Goal: Task Accomplishment & Management: Use online tool/utility

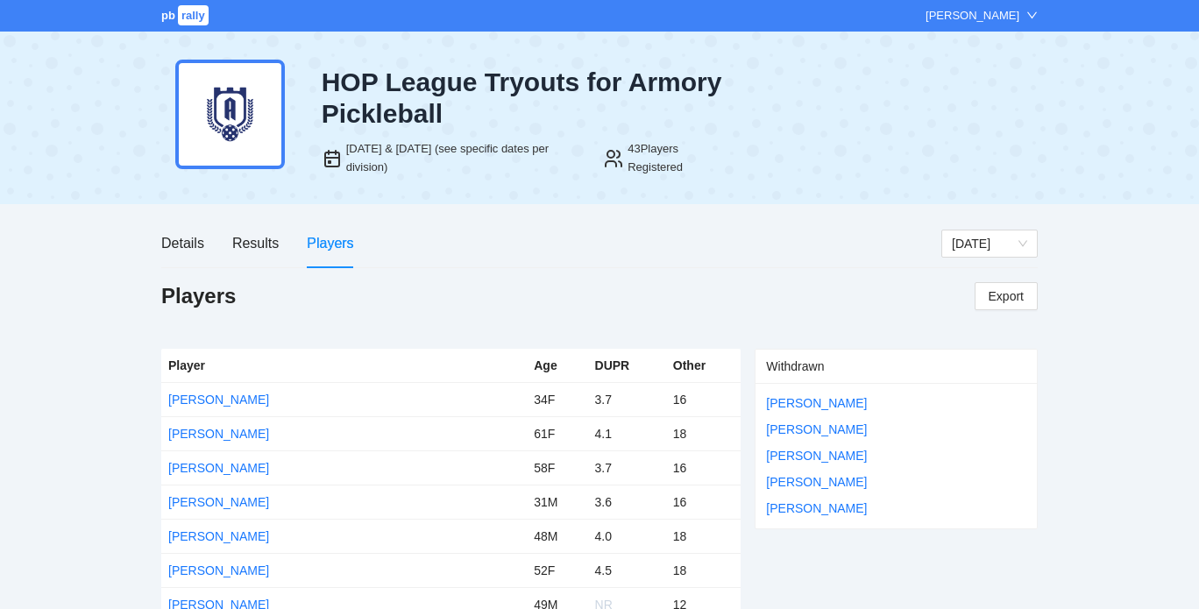
click at [448, 284] on div "Players Export" at bounding box center [599, 301] width 877 height 39
click at [337, 239] on div "Players" at bounding box center [330, 243] width 46 height 22
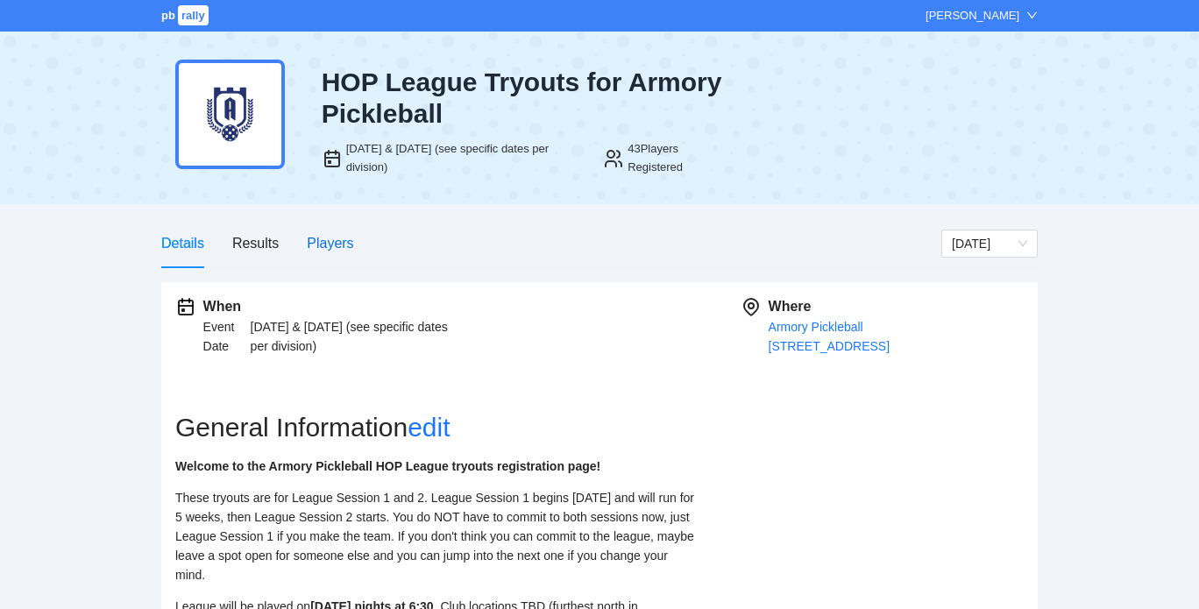
click at [330, 243] on div "Players" at bounding box center [330, 243] width 46 height 22
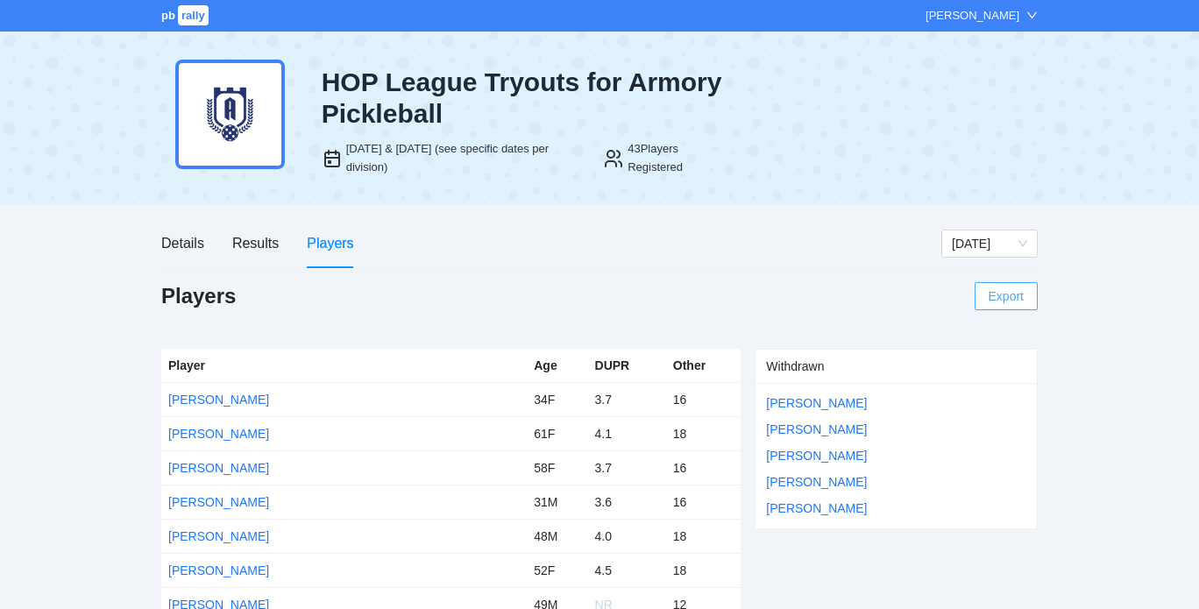
click at [1018, 297] on span "Export" at bounding box center [1006, 296] width 35 height 26
